Goal: Task Accomplishment & Management: Manage account settings

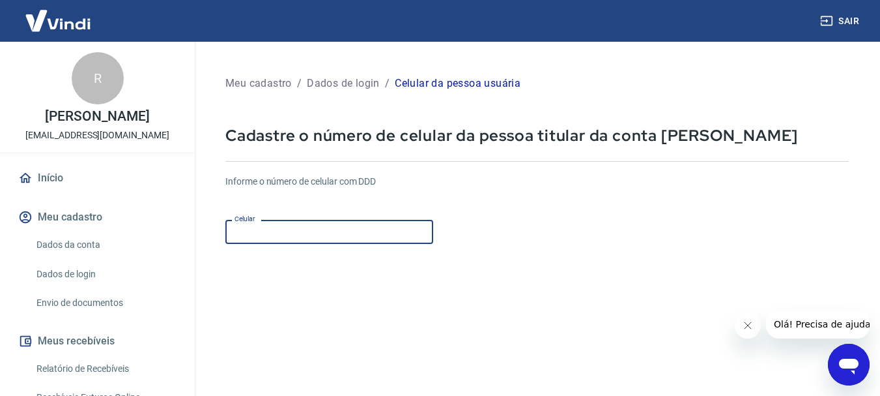
click at [263, 233] on input "Celular" at bounding box center [329, 232] width 208 height 24
type input "[PHONE_NUMBER]"
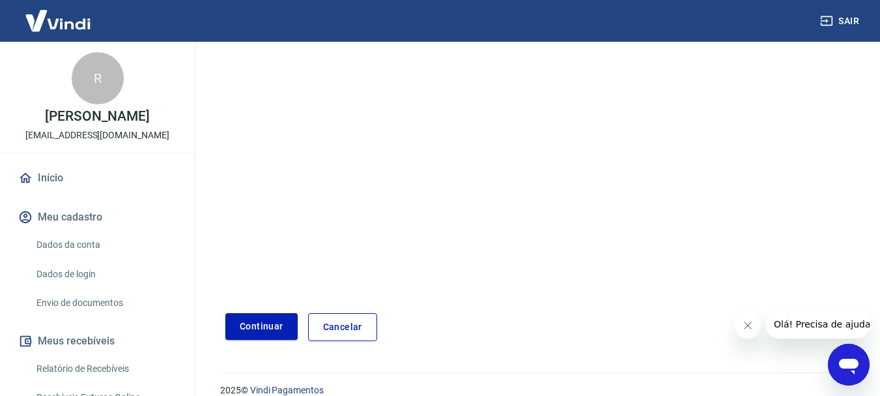
scroll to position [222, 0]
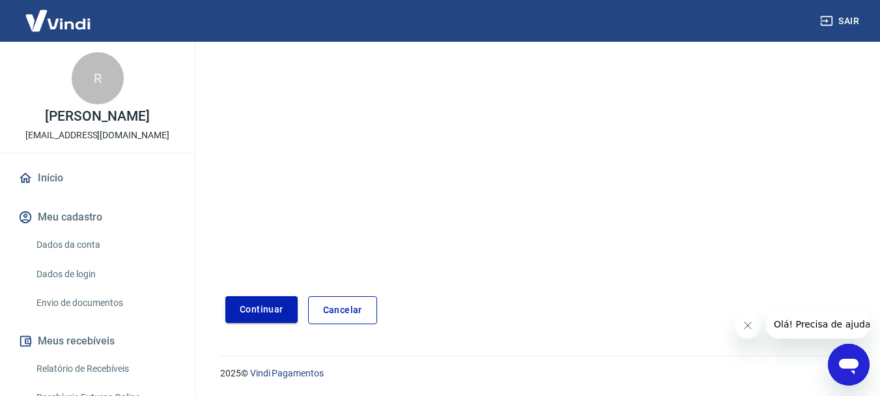
click at [265, 313] on button "Continuar" at bounding box center [261, 309] width 72 height 27
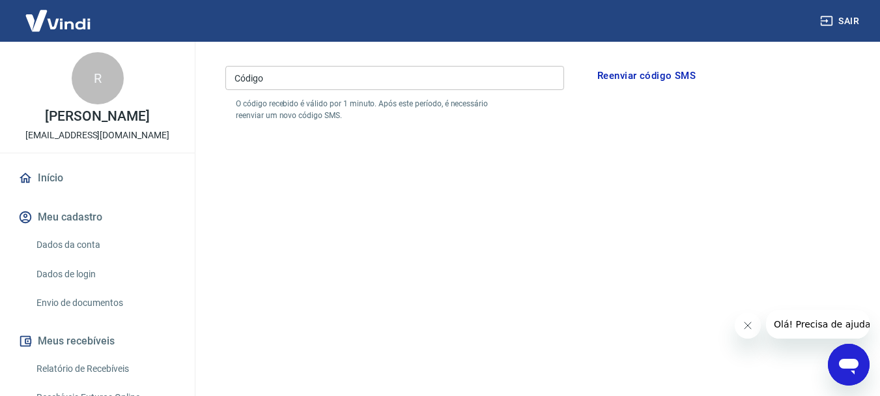
scroll to position [135, 0]
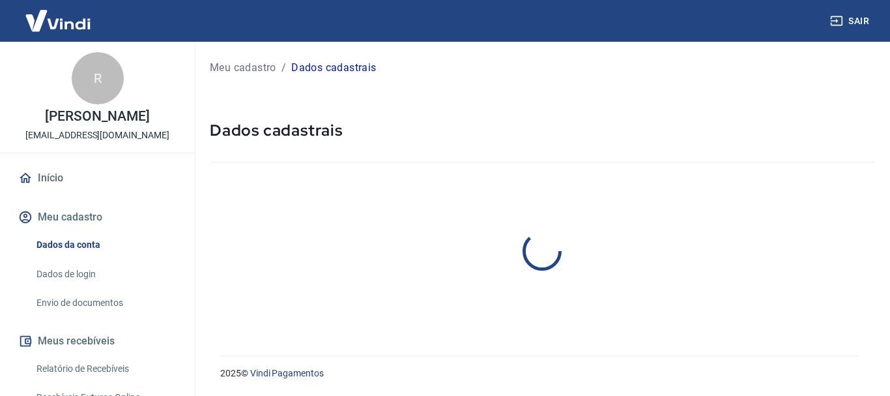
select select "PR"
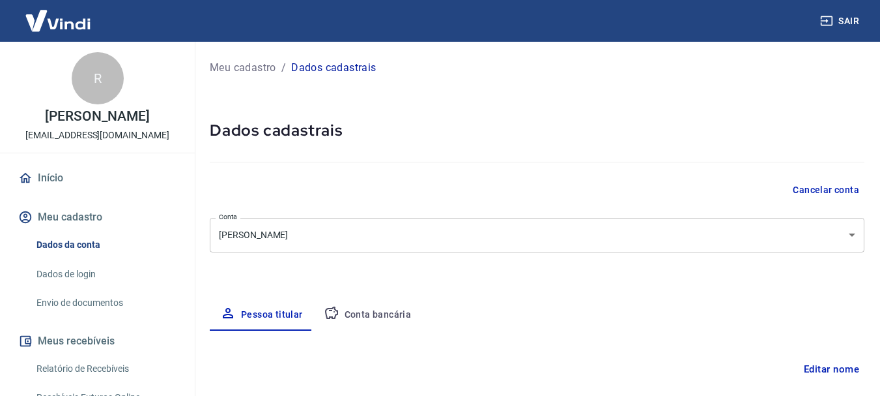
type input "069.943.209-01"
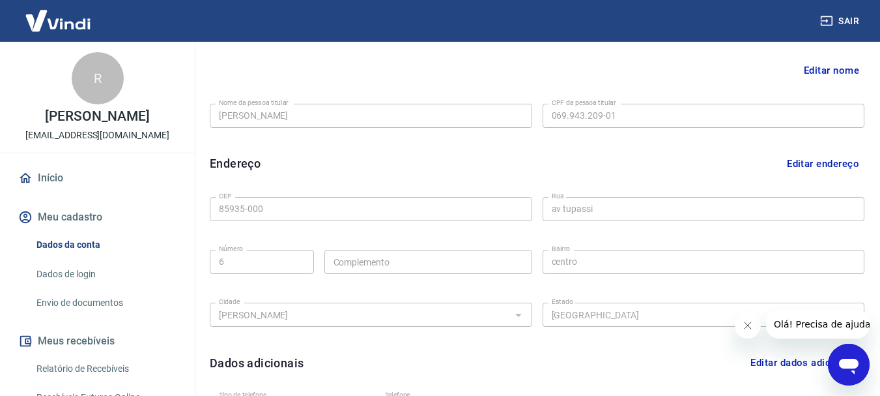
scroll to position [265, 0]
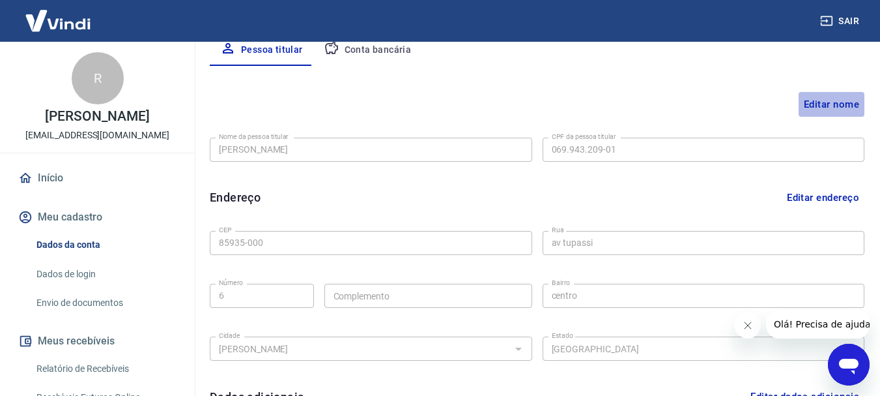
click at [827, 101] on button "Editar nome" at bounding box center [832, 104] width 66 height 25
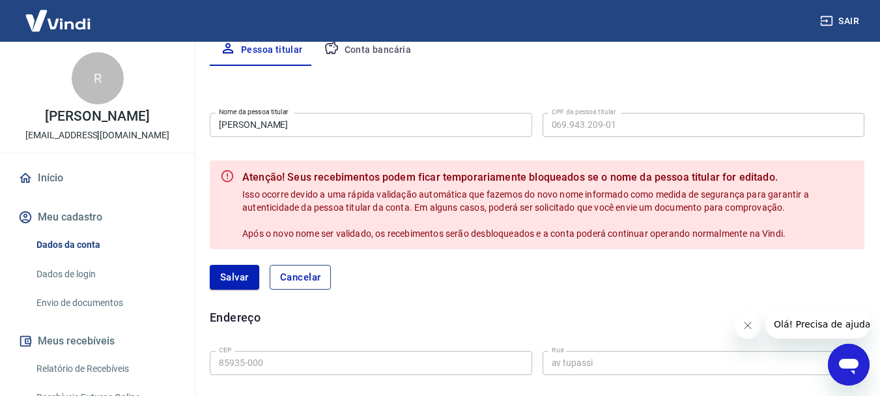
click at [328, 283] on button "Cancelar" at bounding box center [301, 277] width 62 height 25
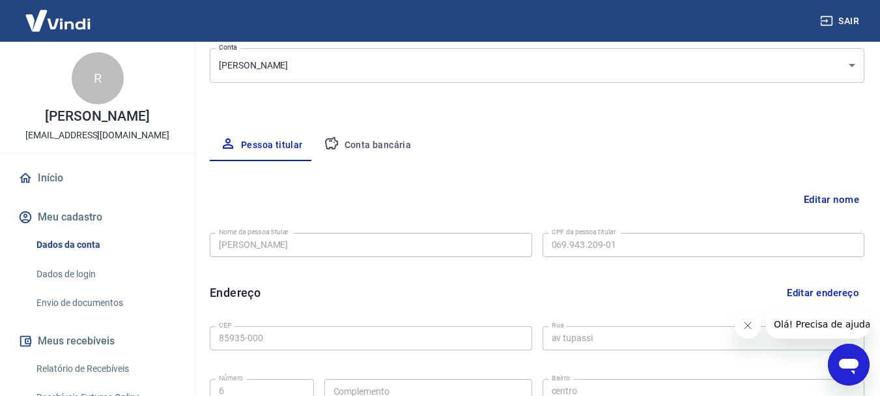
scroll to position [174, 0]
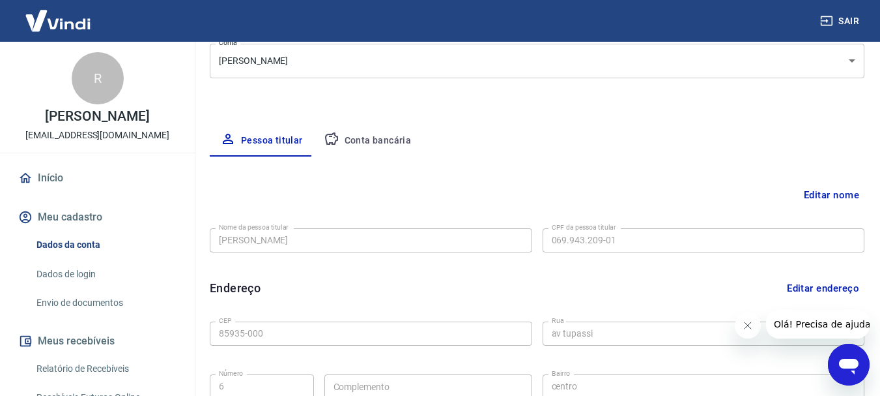
click at [371, 139] on button "Conta bancária" at bounding box center [367, 140] width 109 height 31
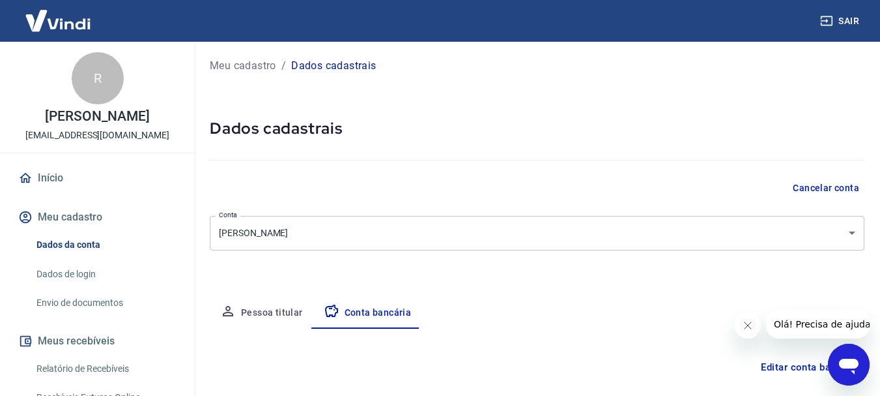
scroll to position [0, 0]
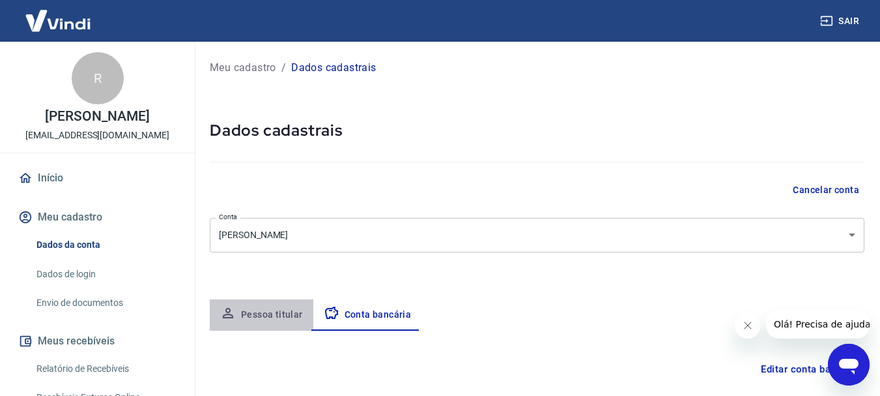
click at [264, 317] on button "Pessoa titular" at bounding box center [262, 314] width 104 height 31
select select "PR"
